Goal: Information Seeking & Learning: Stay updated

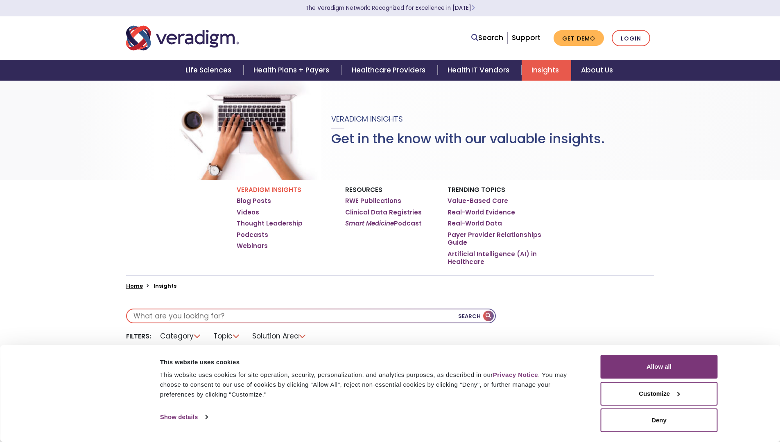
checkbox input "true"
